Goal: Transaction & Acquisition: Book appointment/travel/reservation

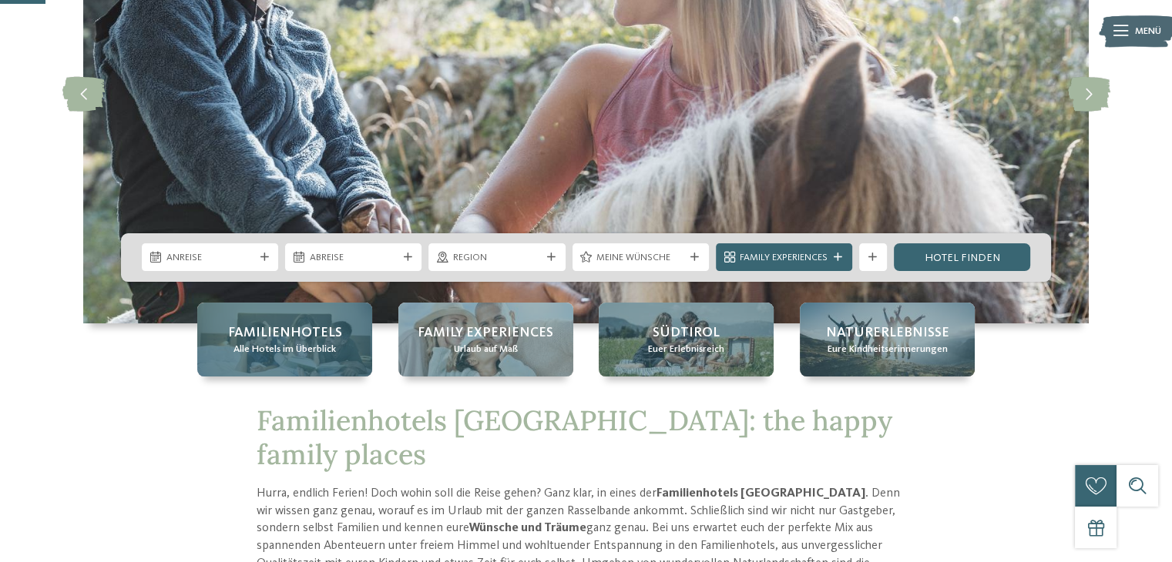
scroll to position [231, 0]
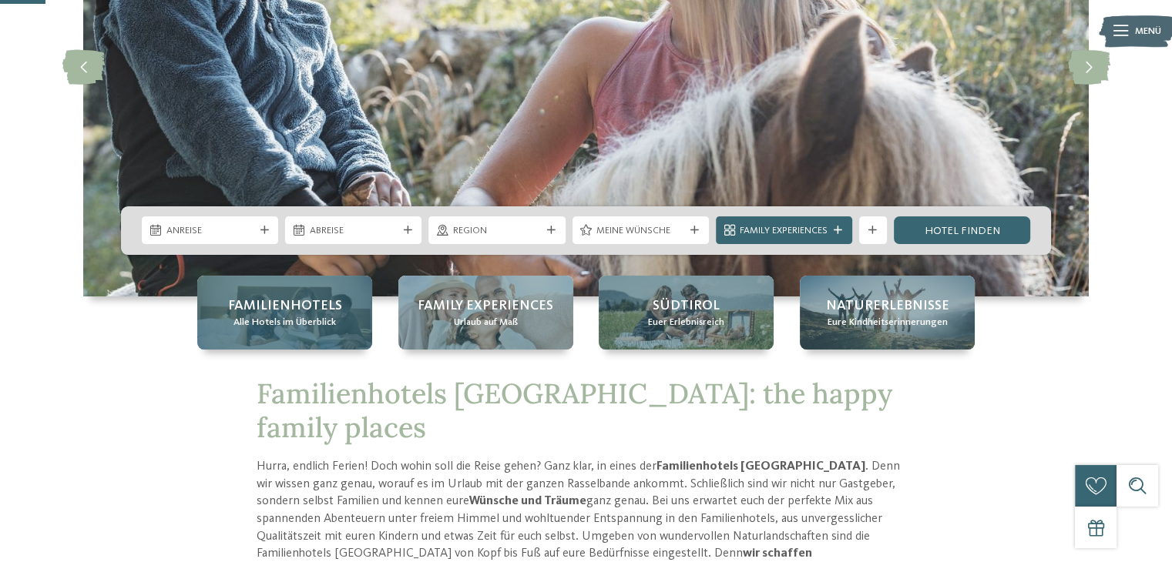
click at [341, 324] on div "Familienhotels Alle Hotels im Überblick" at bounding box center [284, 313] width 175 height 74
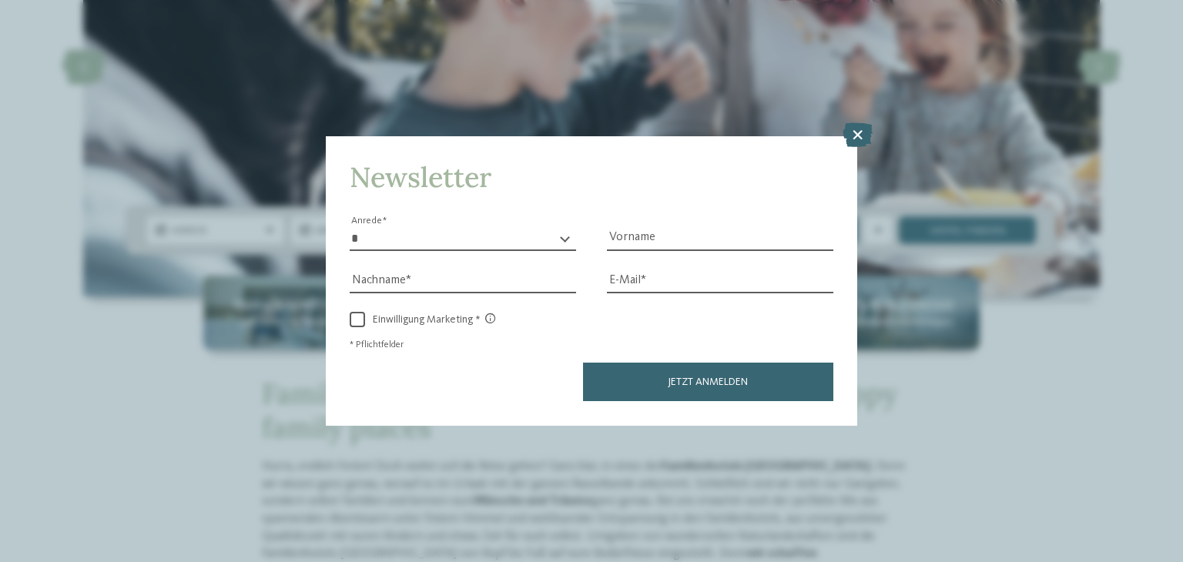
click at [863, 121] on div "Newsletter * **** **** ******* ****** Anrede Vorname Nachname Link" at bounding box center [591, 281] width 1183 height 562
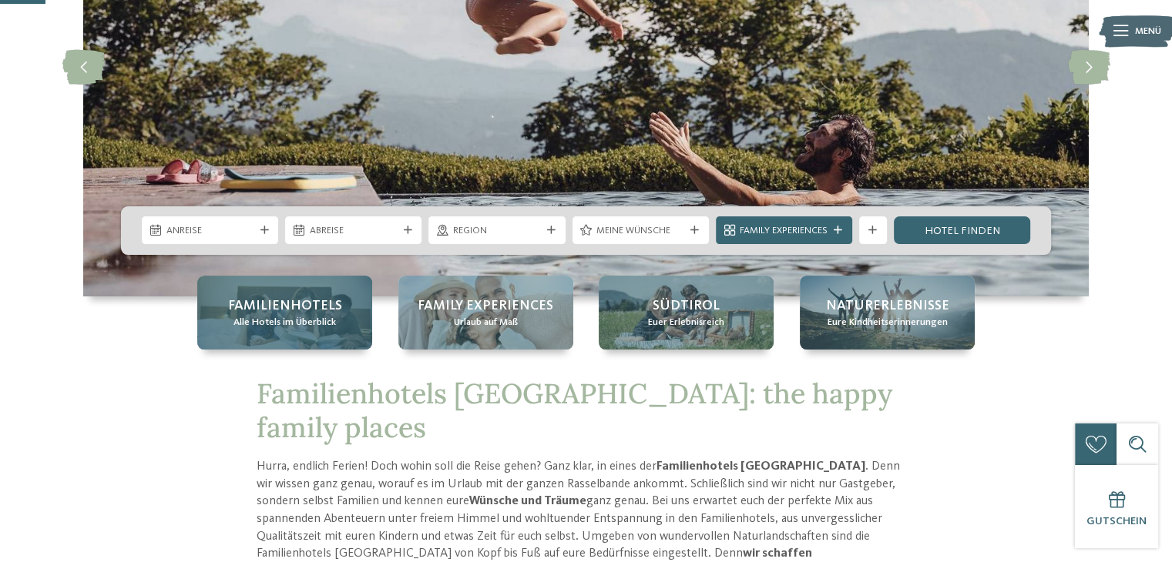
click at [296, 316] on span "Alle Hotels im Überblick" at bounding box center [284, 323] width 102 height 14
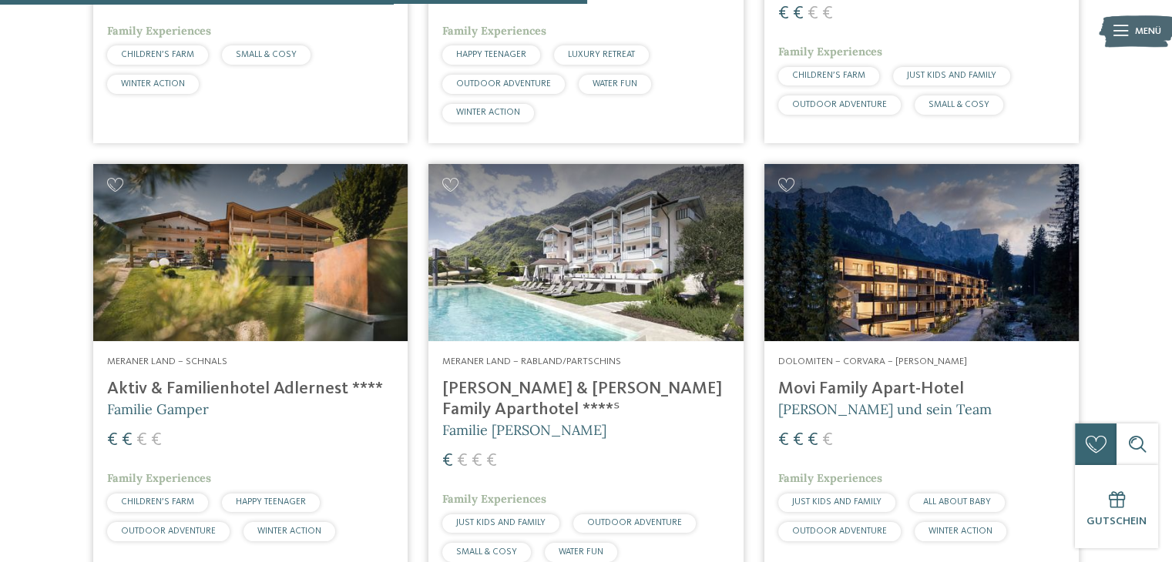
scroll to position [2080, 0]
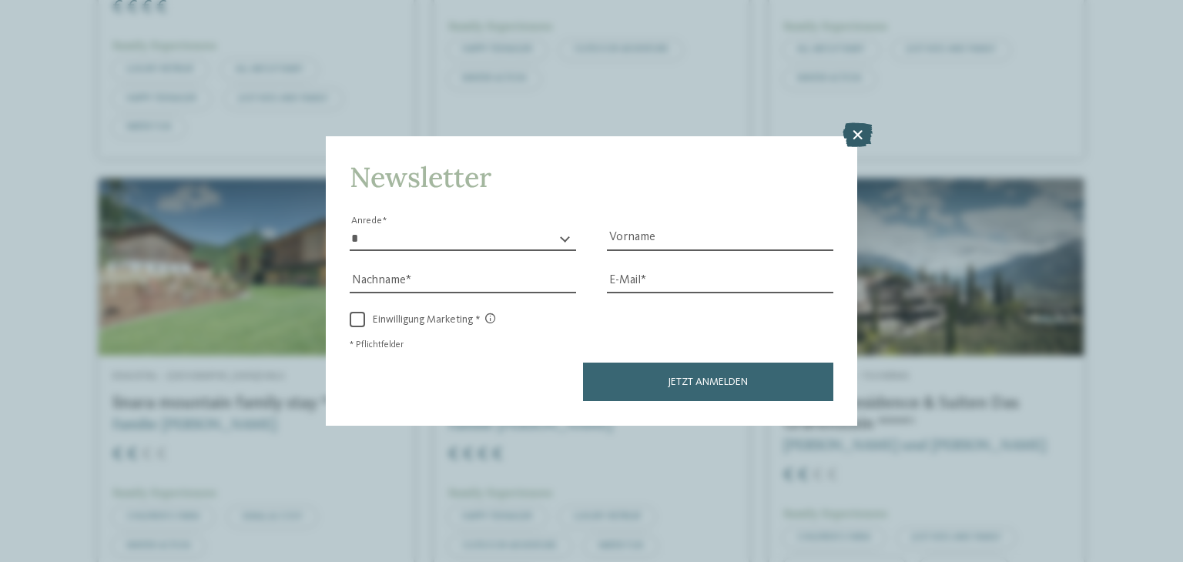
click at [865, 131] on icon at bounding box center [858, 135] width 30 height 25
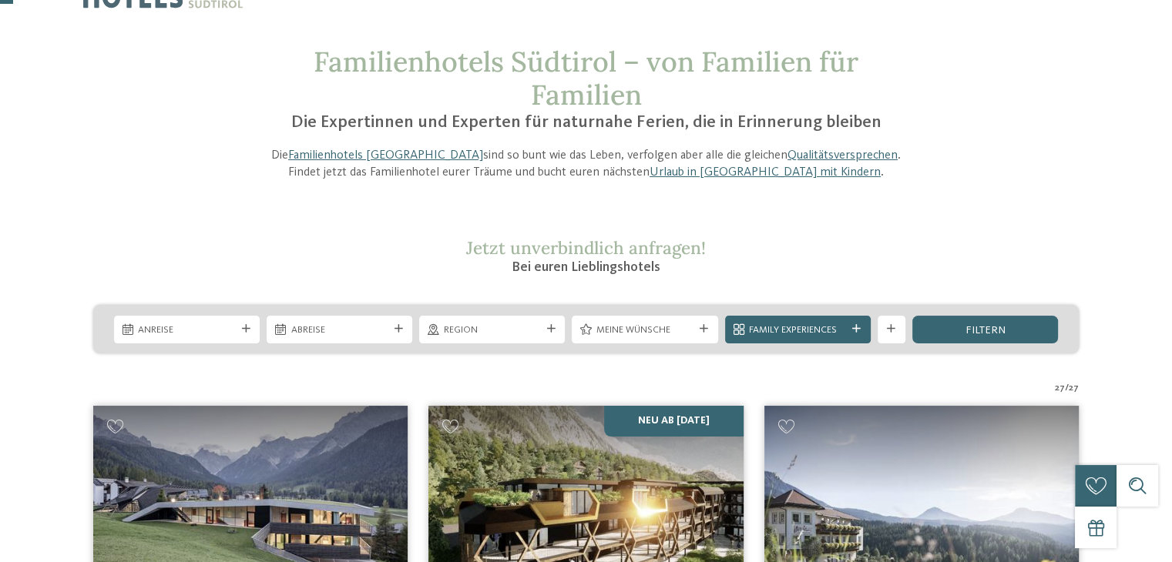
scroll to position [0, 0]
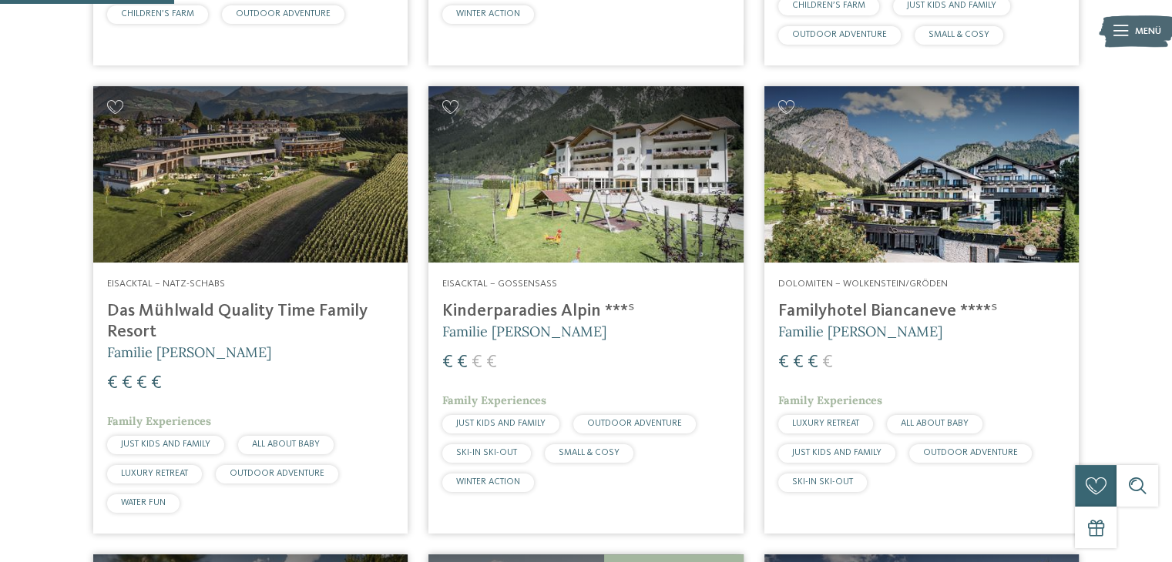
scroll to position [847, 0]
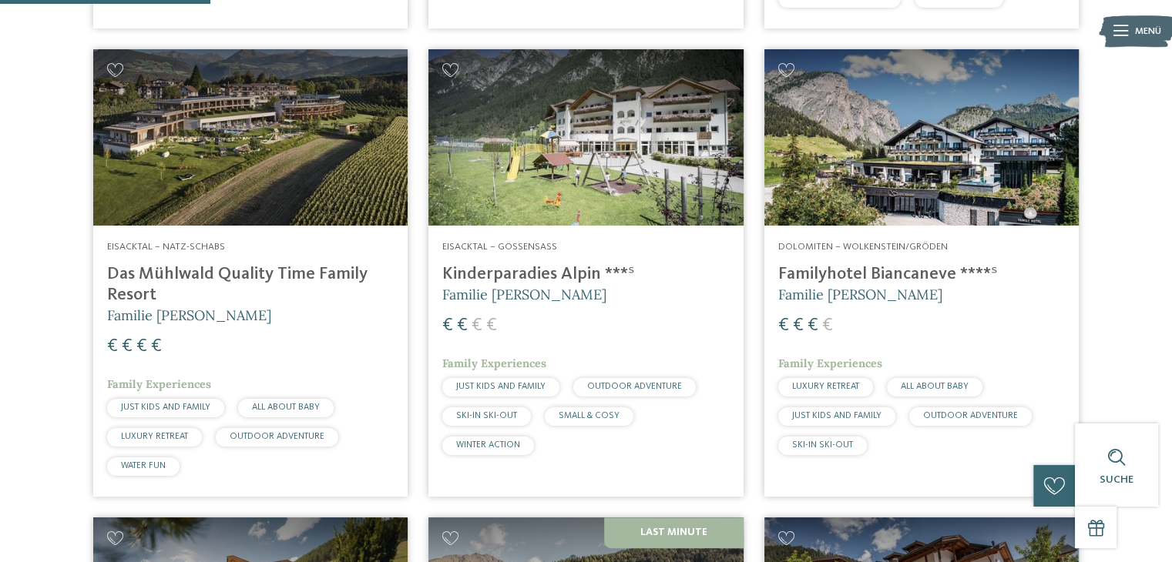
click at [288, 271] on h4 "Das Mühlwald Quality Time Family Resort" at bounding box center [250, 285] width 287 height 42
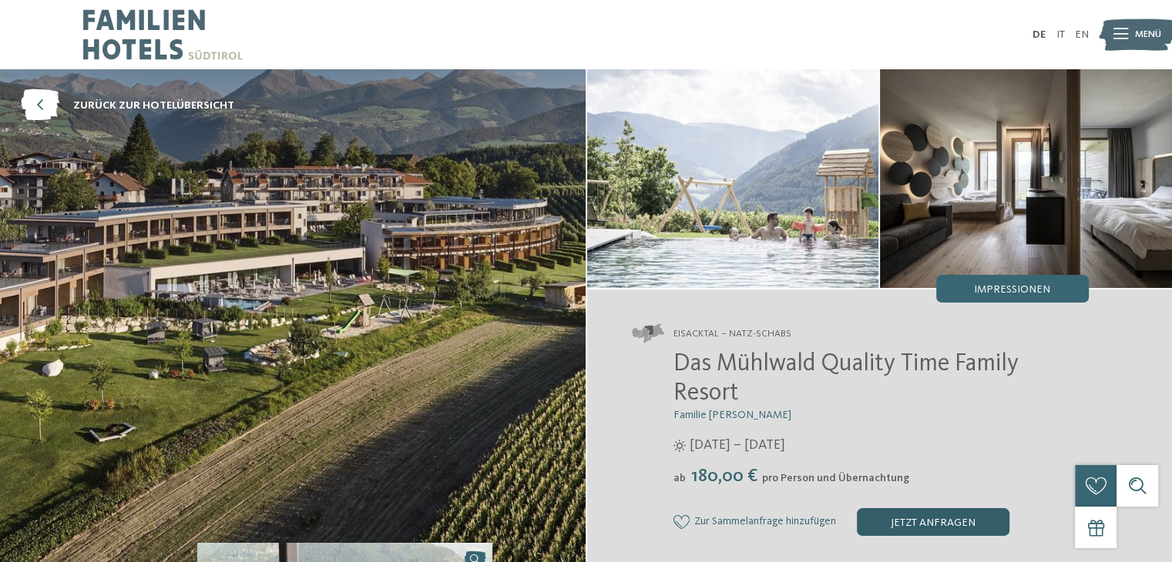
click at [911, 525] on div "jetzt anfragen" at bounding box center [933, 522] width 153 height 28
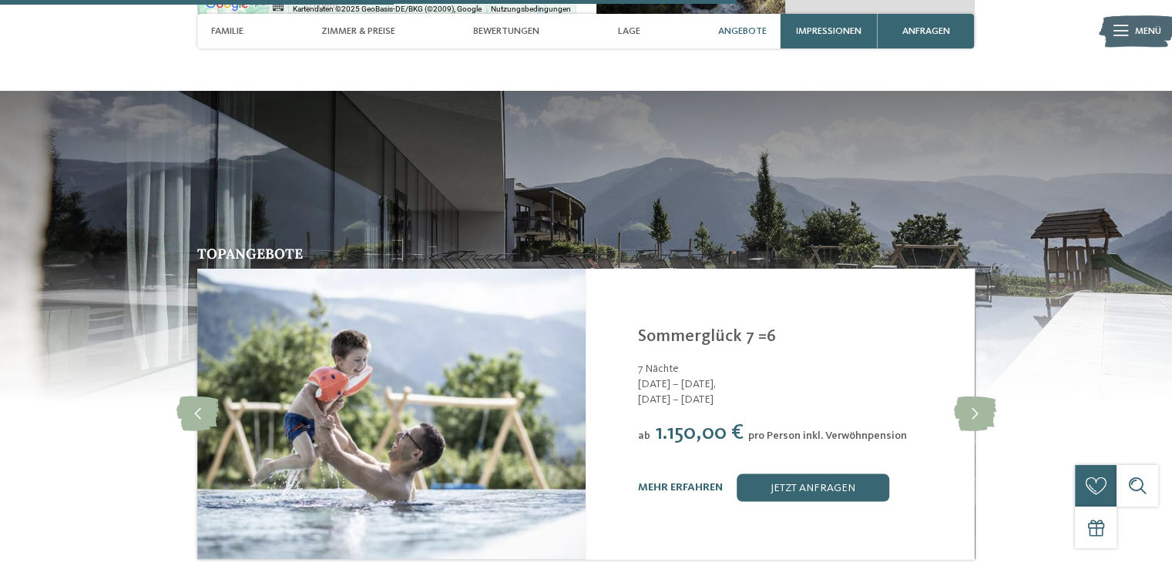
scroll to position [3110, 0]
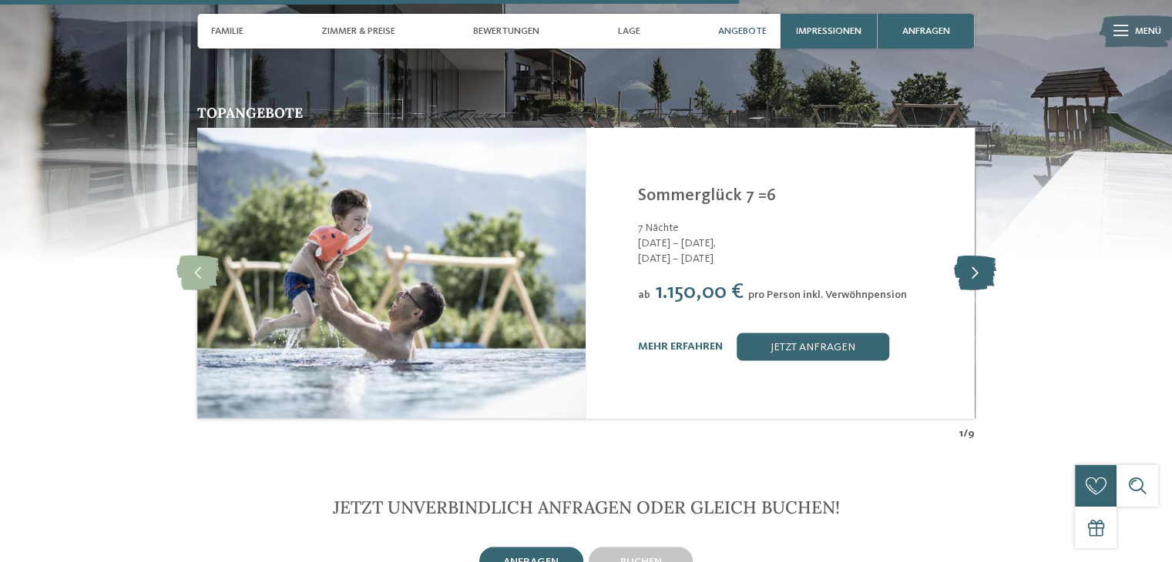
click at [975, 256] on icon at bounding box center [974, 273] width 42 height 35
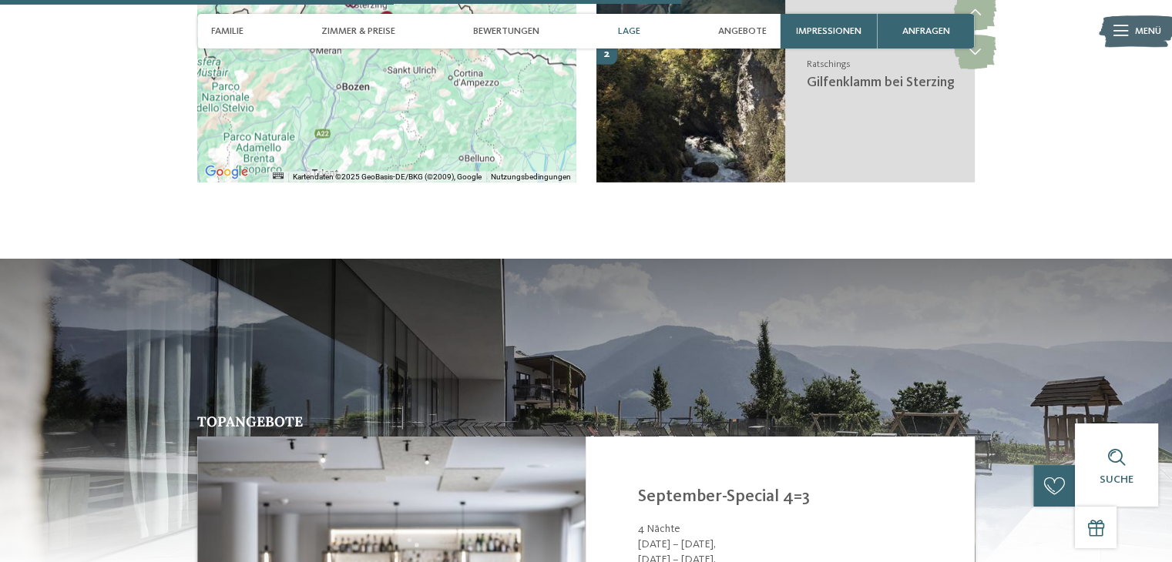
scroll to position [3033, 0]
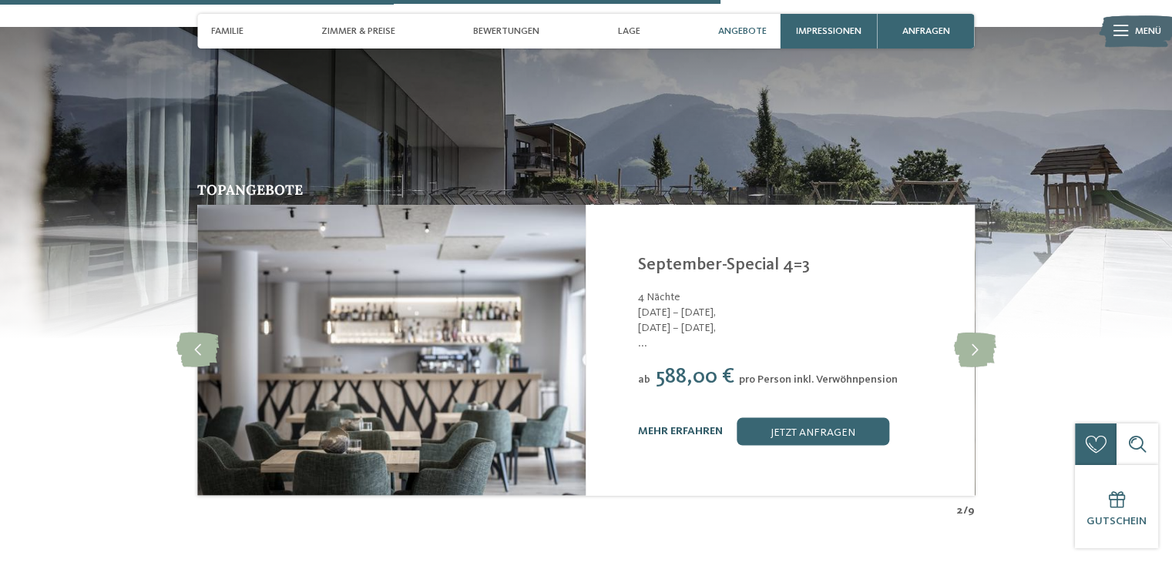
click at [686, 426] on link "mehr erfahren" at bounding box center [680, 431] width 85 height 11
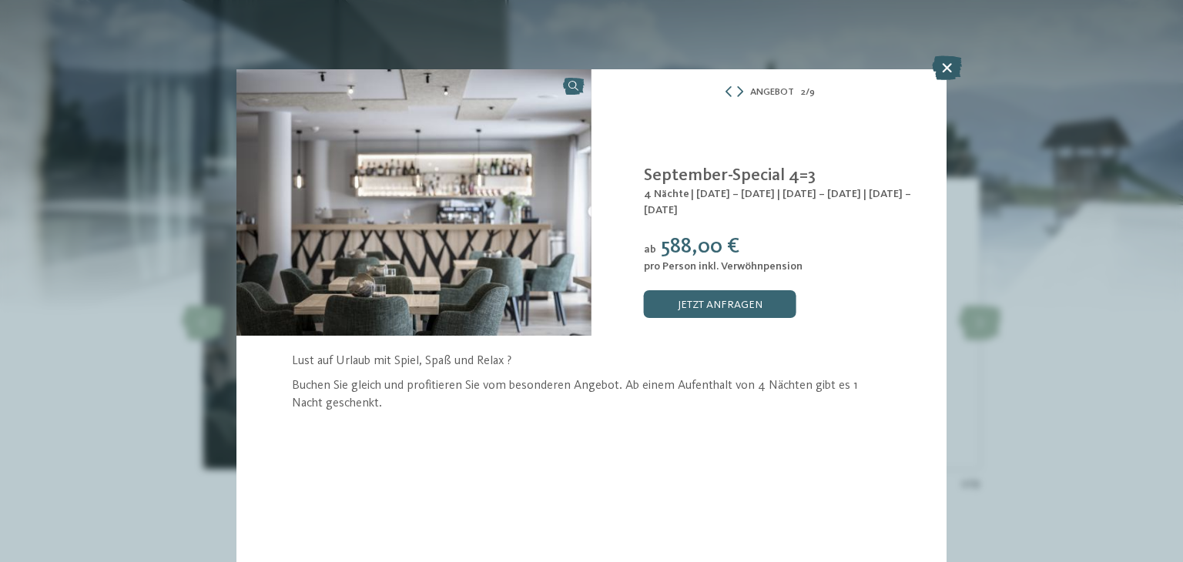
click at [937, 65] on icon at bounding box center [947, 67] width 30 height 25
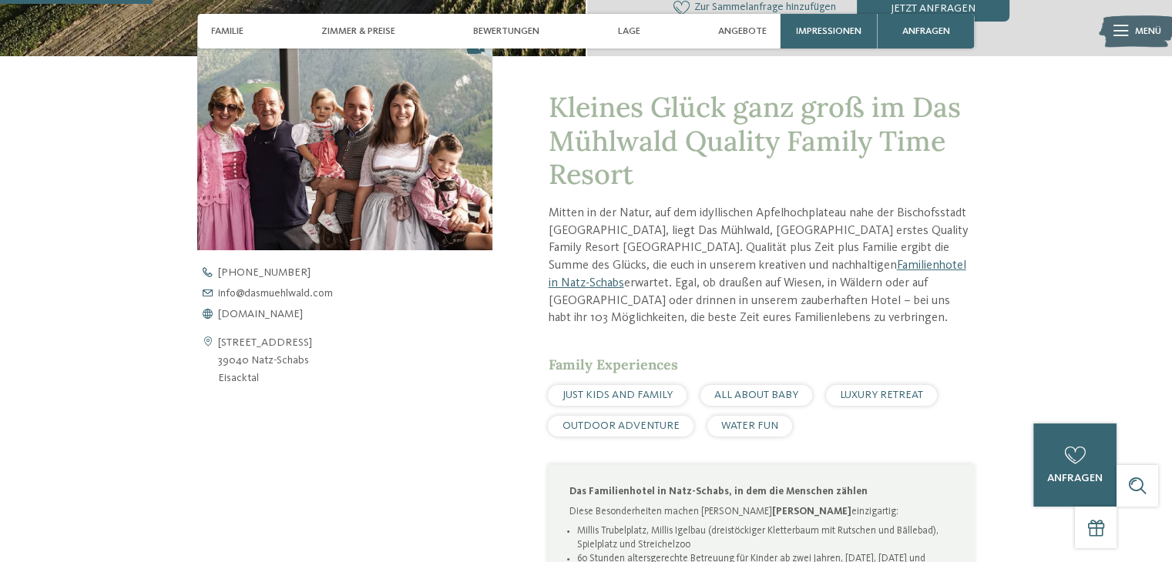
scroll to position [645, 0]
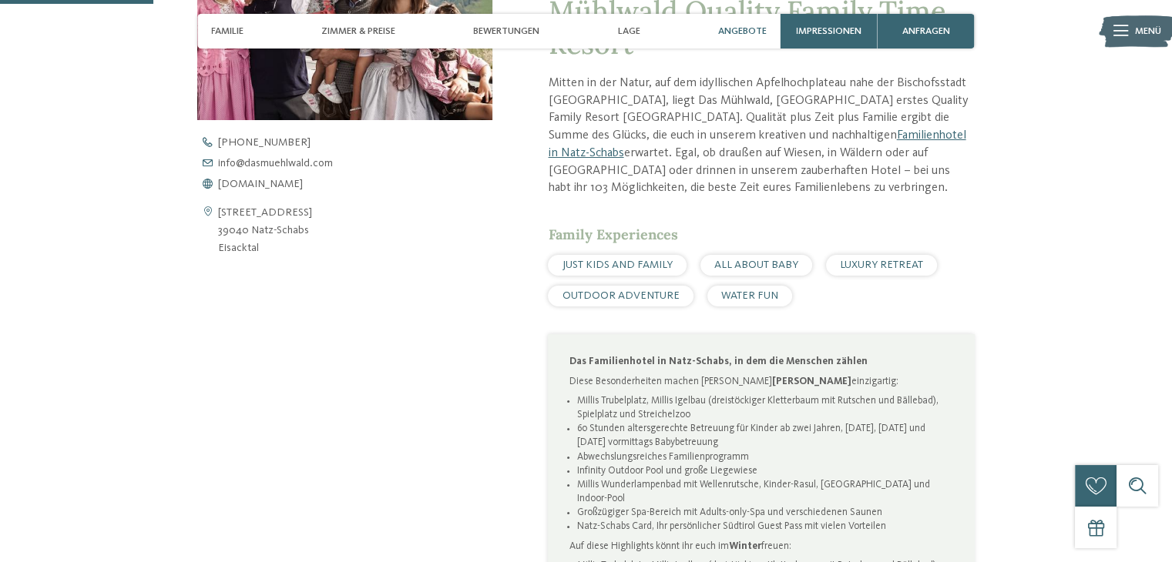
click at [752, 35] on span "Angebote" at bounding box center [742, 31] width 49 height 12
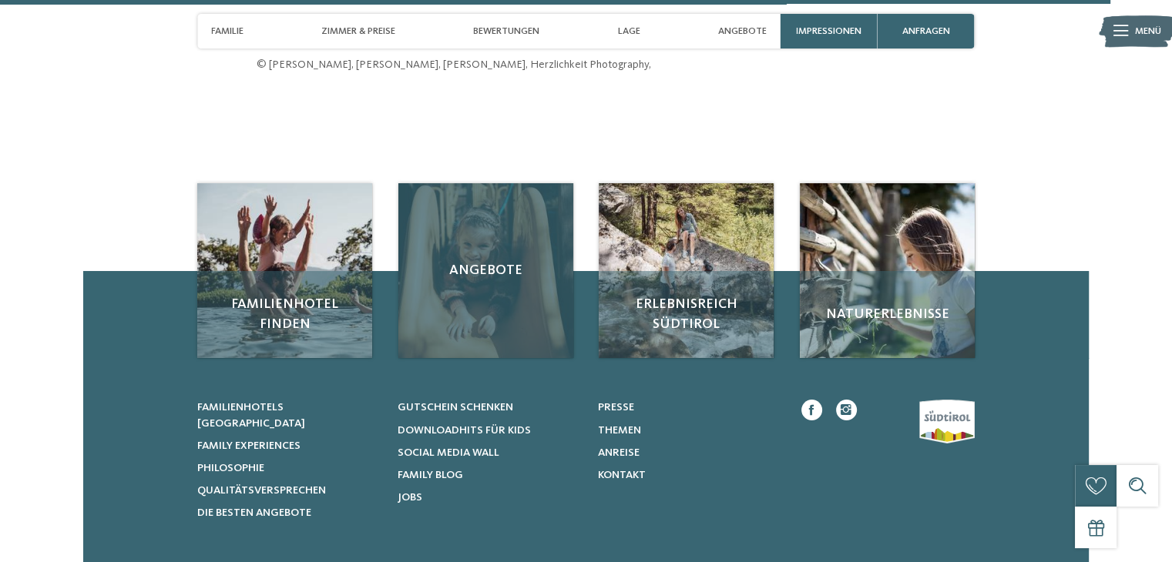
scroll to position [4720, 0]
